Goal: Find specific page/section: Find specific page/section

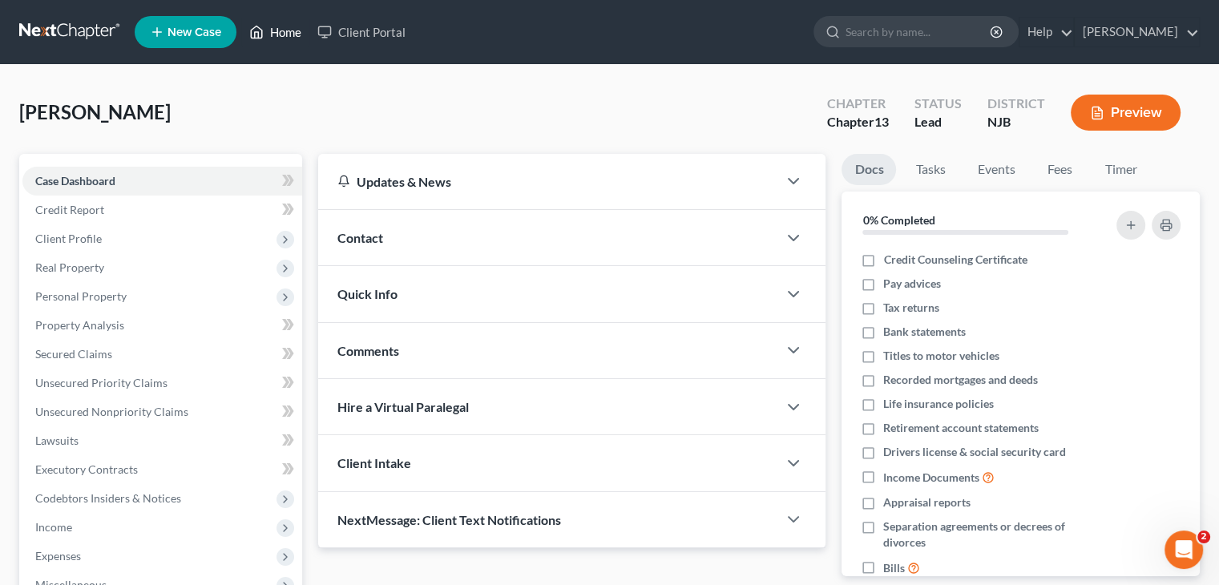
click at [266, 30] on link "Home" at bounding box center [275, 32] width 68 height 29
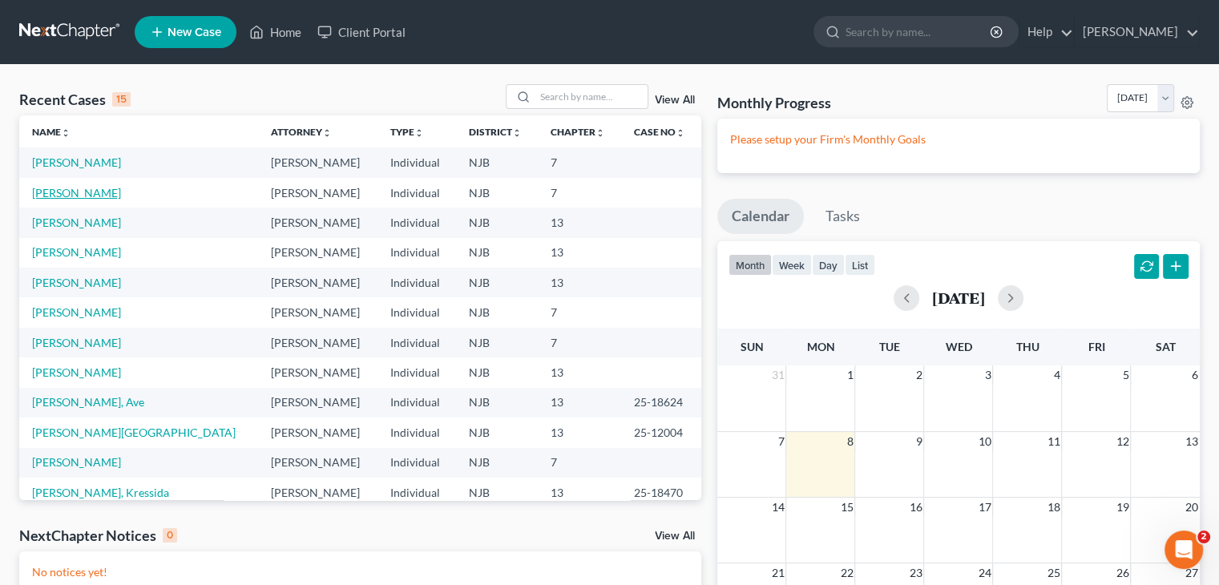
click at [45, 197] on link "[PERSON_NAME]" at bounding box center [76, 193] width 89 height 14
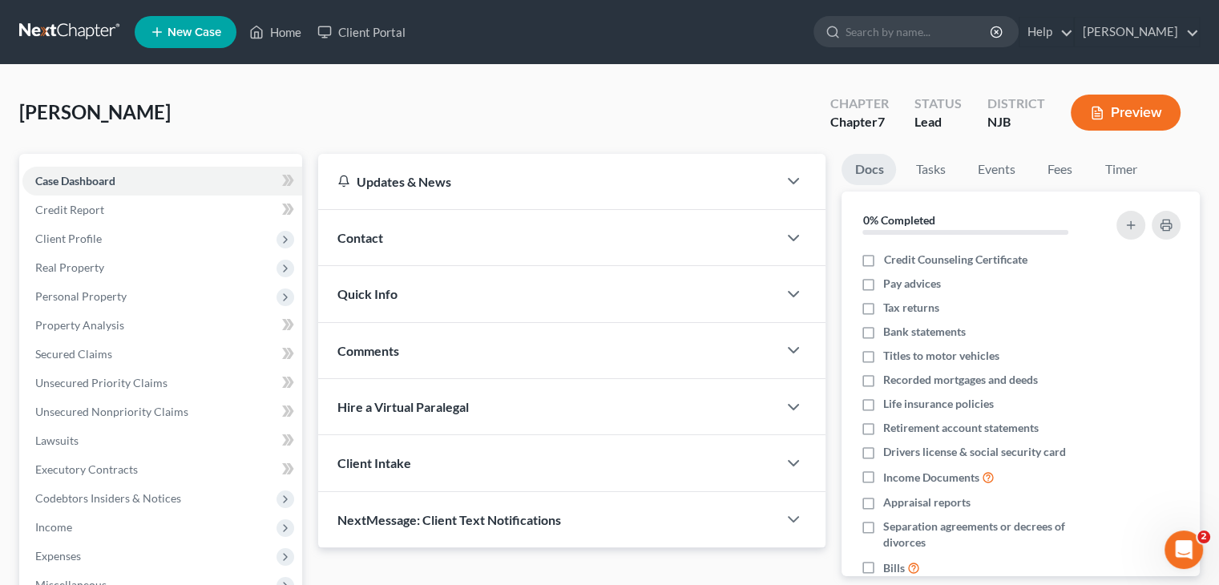
click at [269, 91] on div "[PERSON_NAME] Upgraded Chapter Chapter 7 Status Lead District NJB Preview" at bounding box center [609, 119] width 1180 height 70
drag, startPoint x: 269, startPoint y: 91, endPoint x: 276, endPoint y: 119, distance: 28.8
click at [276, 119] on div "[PERSON_NAME] Upgraded Chapter Chapter 7 Status Lead District NJB Preview" at bounding box center [609, 119] width 1180 height 70
